Goal: Information Seeking & Learning: Learn about a topic

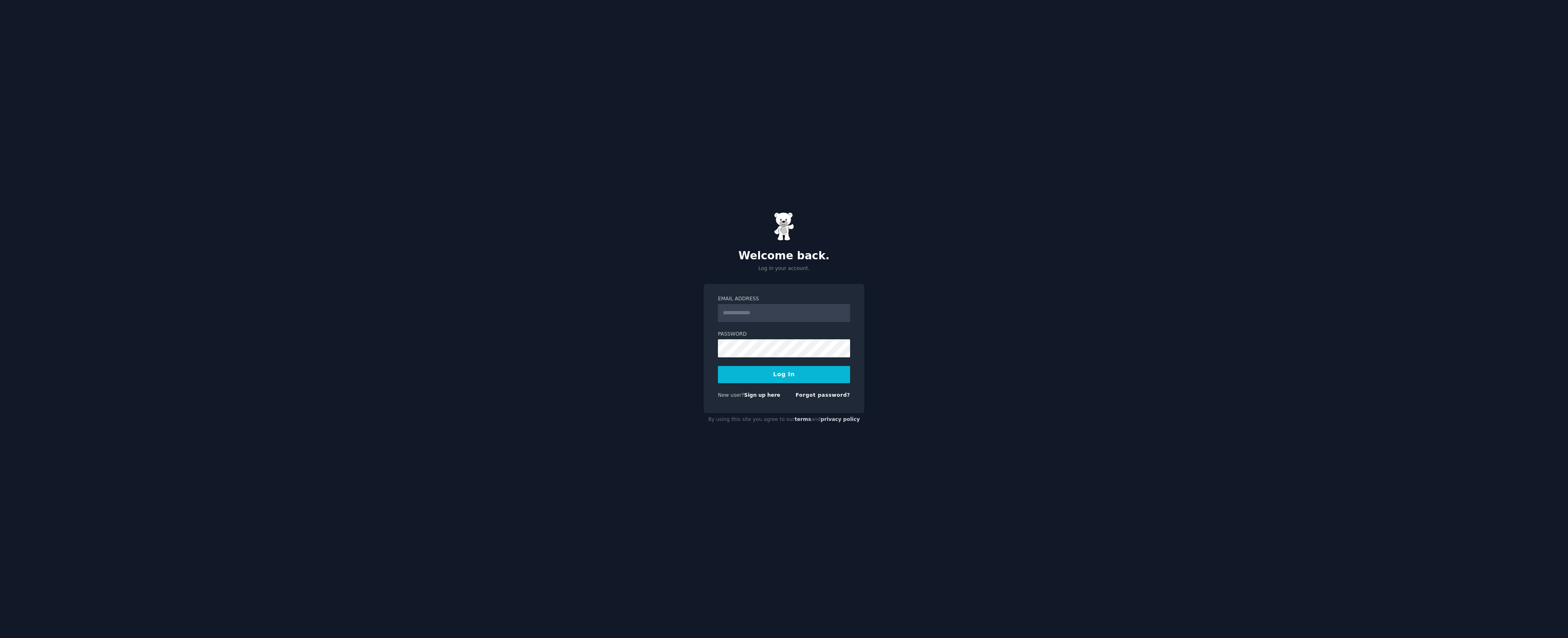
type input "**********"
click at [783, 375] on button "Log In" at bounding box center [784, 374] width 132 height 17
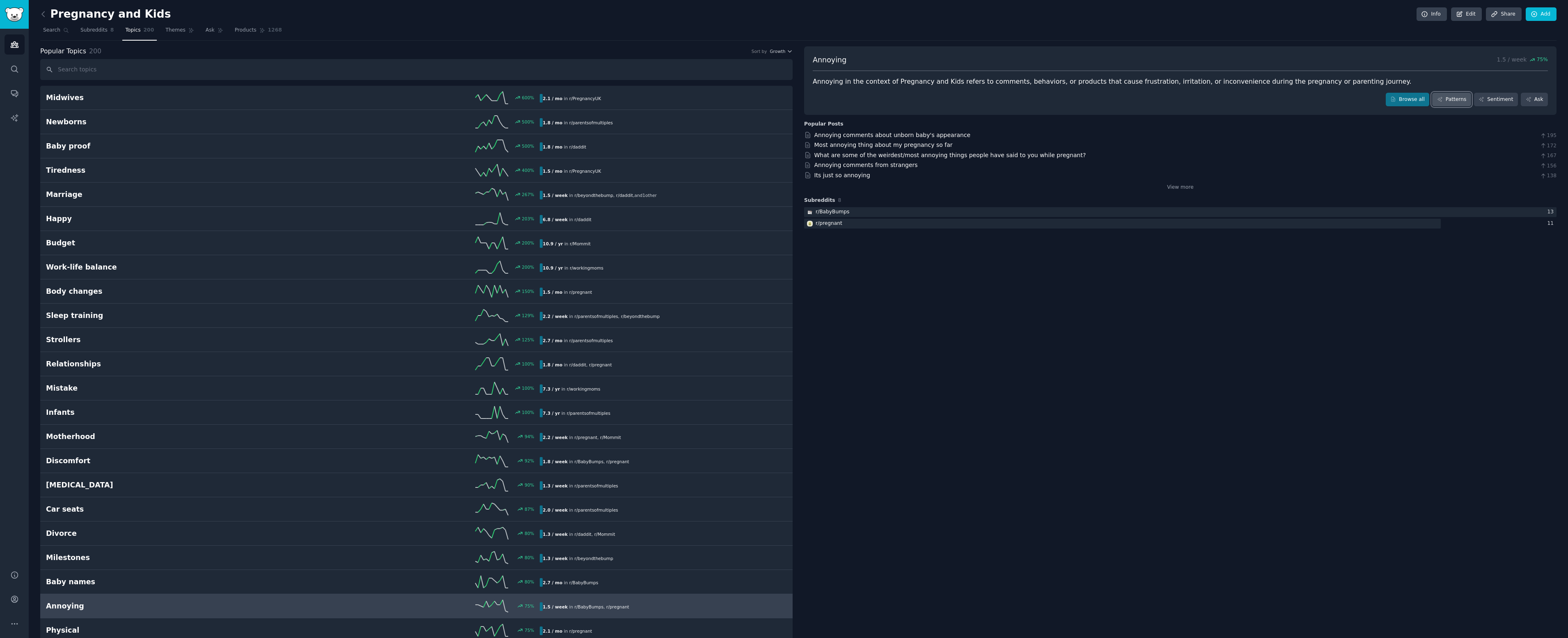
click at [1448, 102] on link "Patterns" at bounding box center [1451, 100] width 39 height 14
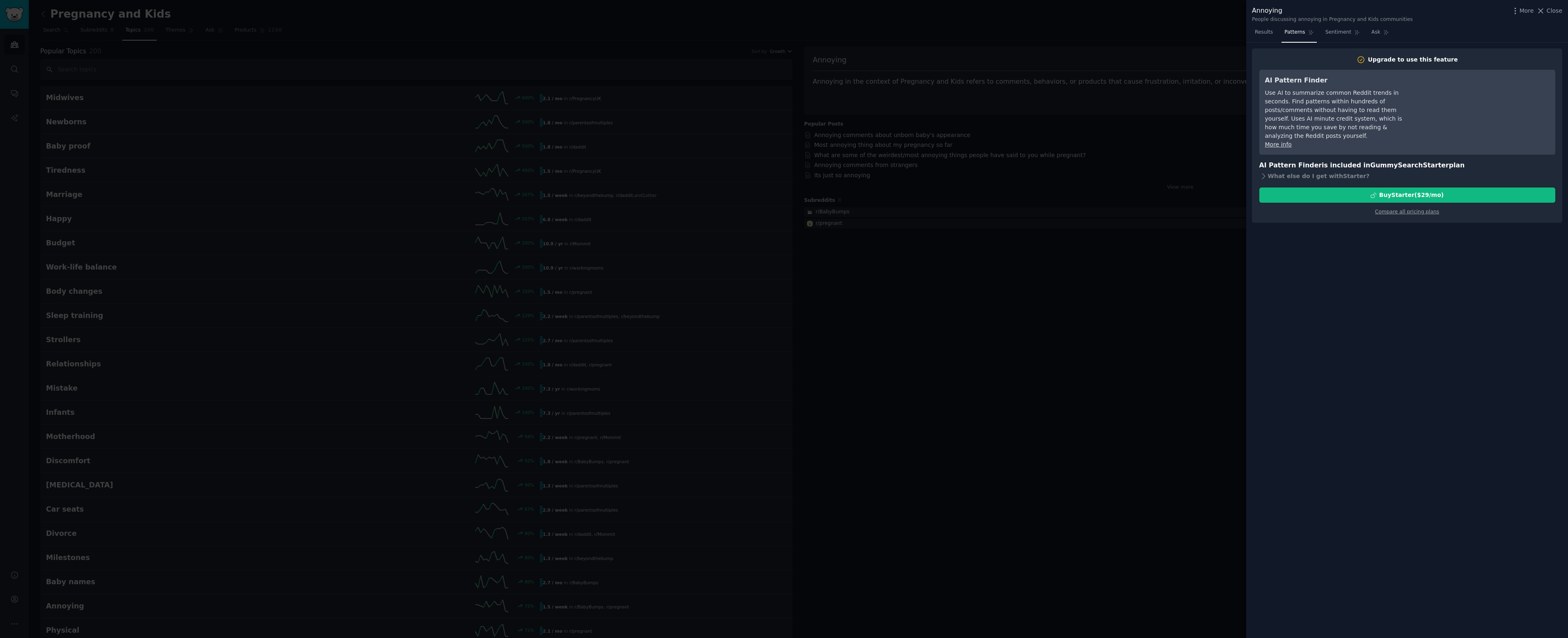
click at [1143, 166] on div at bounding box center [784, 319] width 1568 height 638
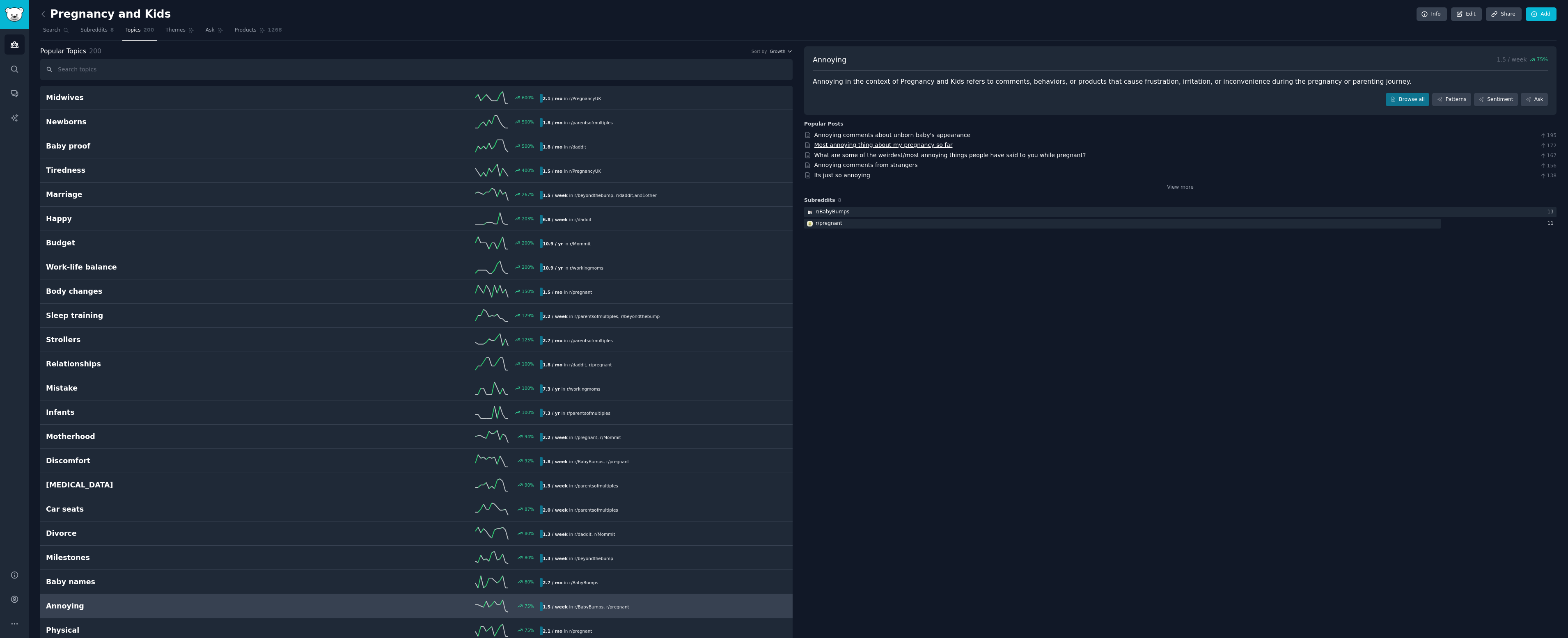
click at [877, 142] on link "Most annoying thing about my pregnancy so far" at bounding box center [883, 145] width 138 height 6
click at [846, 176] on link "Its just so annoying" at bounding box center [842, 175] width 56 height 6
